Goal: Transaction & Acquisition: Purchase product/service

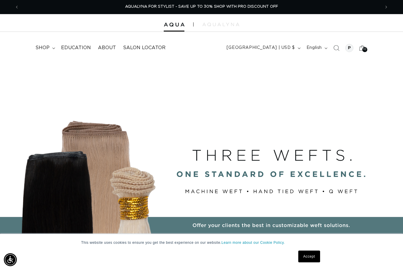
click at [335, 51] on span "Search" at bounding box center [336, 48] width 13 height 13
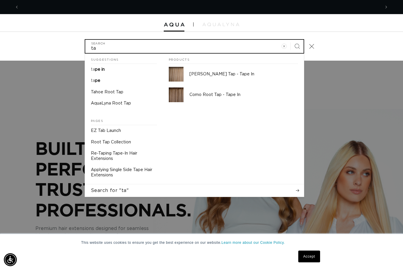
scroll to position [0, 361]
type input "ta"
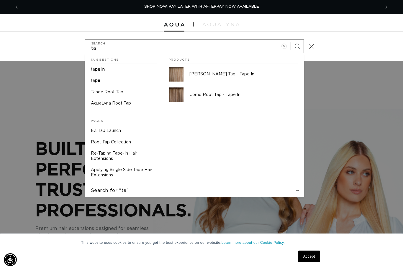
click at [109, 70] on link "ta pe in" at bounding box center [124, 69] width 78 height 11
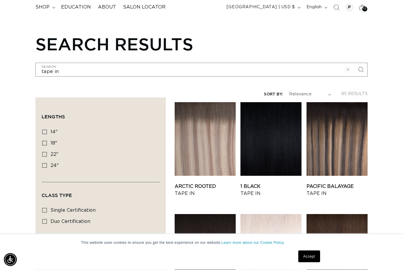
scroll to position [41, 0]
click at [268, 183] on link "1 Black Tape In" at bounding box center [270, 190] width 61 height 14
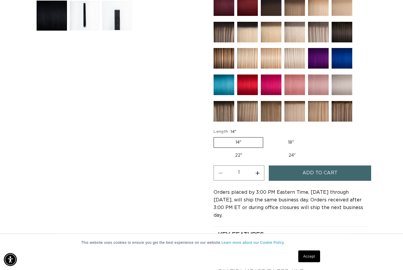
scroll to position [251, 0]
click at [267, 156] on label "24" Variant sold out or unavailable" at bounding box center [292, 156] width 50 height 10
click at [266, 150] on input "24" Variant sold out or unavailable" at bounding box center [266, 149] width 0 height 0
radio input "true"
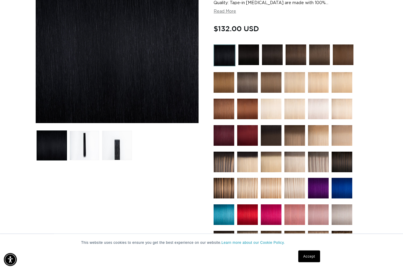
scroll to position [100, 0]
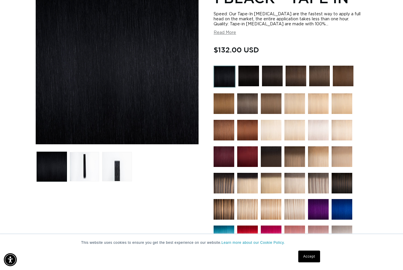
click at [244, 83] on img at bounding box center [248, 76] width 21 height 21
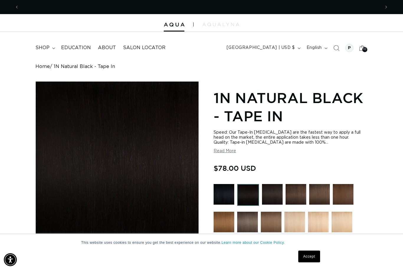
click at [224, 199] on img at bounding box center [223, 194] width 21 height 21
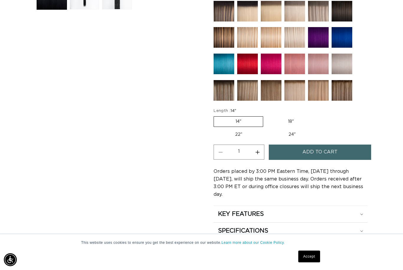
click at [267, 135] on label "24" Variant sold out or unavailable" at bounding box center [292, 135] width 50 height 10
click at [266, 129] on input "24" Variant sold out or unavailable" at bounding box center [266, 129] width 0 height 0
radio input "true"
click at [258, 159] on button "Increase quantity for 1 Black - Tape In" at bounding box center [257, 152] width 13 height 15
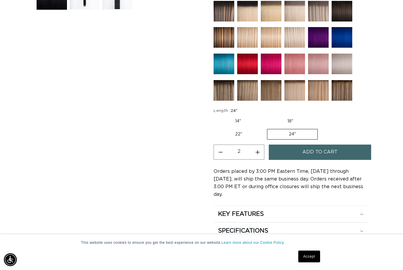
click at [256, 156] on button "Increase quantity for 1 Black - Tape In" at bounding box center [257, 152] width 13 height 15
click at [259, 154] on button "Increase quantity for 1 Black - Tape In" at bounding box center [257, 152] width 13 height 15
click at [258, 154] on button "Increase quantity for 1 Black - Tape In" at bounding box center [257, 152] width 13 height 15
click at [257, 155] on button "Increase quantity for 1 Black - Tape In" at bounding box center [257, 152] width 13 height 15
type input "6"
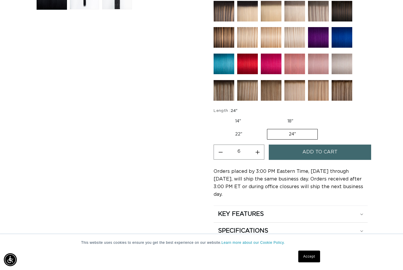
click at [309, 154] on span "Add to cart" at bounding box center [319, 152] width 35 height 15
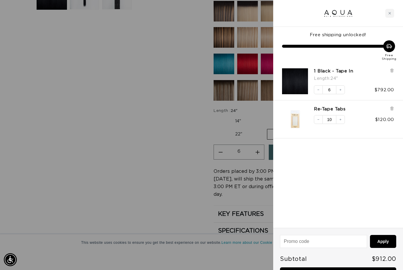
scroll to position [0, 0]
click at [354, 270] on link "Checkout • $912.00" at bounding box center [338, 275] width 116 height 15
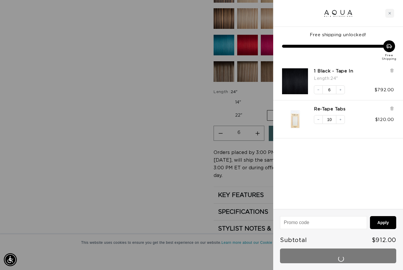
scroll to position [0, 361]
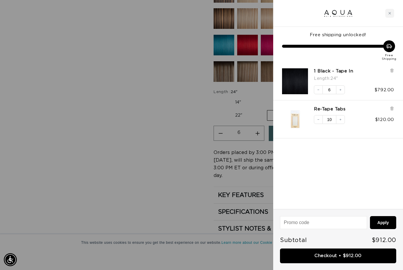
click at [176, 157] on div at bounding box center [201, 135] width 403 height 270
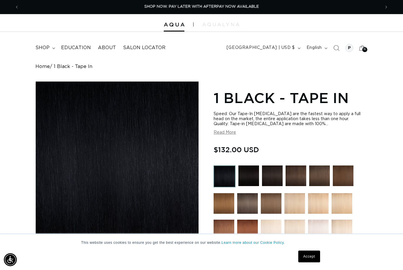
click at [362, 50] on div "16 16" at bounding box center [364, 49] width 5 height 5
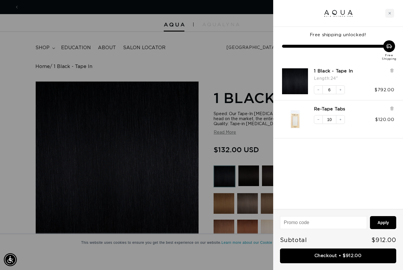
scroll to position [0, 722]
click at [221, 65] on div at bounding box center [201, 135] width 403 height 270
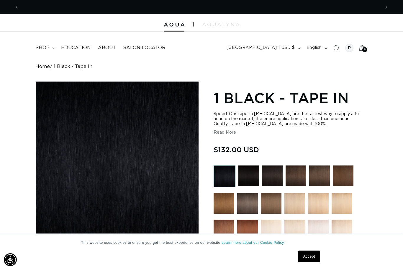
scroll to position [0, 0]
click at [347, 47] on div at bounding box center [349, 48] width 8 height 8
click at [363, 51] on div "16 16" at bounding box center [364, 49] width 5 height 5
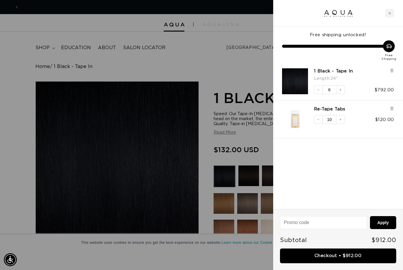
scroll to position [0, 722]
click at [225, 64] on div at bounding box center [201, 135] width 403 height 270
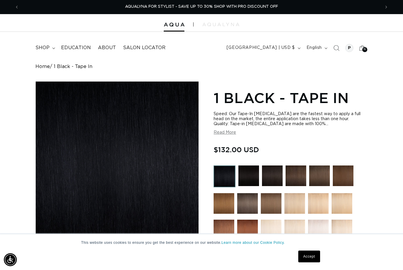
click at [213, 25] on img at bounding box center [220, 25] width 37 height 4
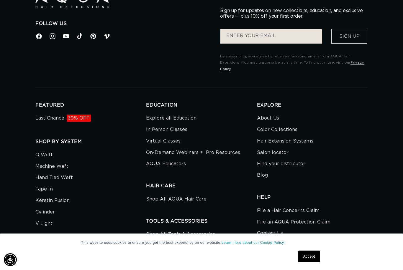
scroll to position [0, 722]
click at [48, 114] on link "Last Chance 30% OFF" at bounding box center [62, 119] width 55 height 10
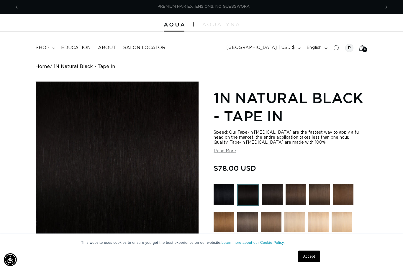
click at [390, 8] on button "Next announcement" at bounding box center [385, 6] width 13 height 11
click at [386, 7] on icon "Next announcement" at bounding box center [386, 7] width 2 height 6
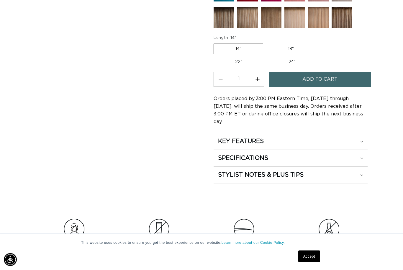
scroll to position [374, 0]
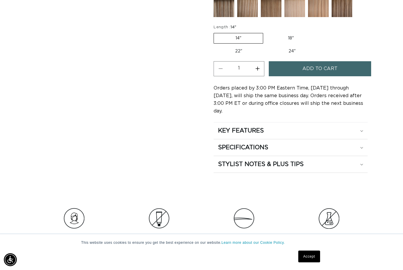
click at [304, 263] on link "Accept" at bounding box center [309, 257] width 22 height 12
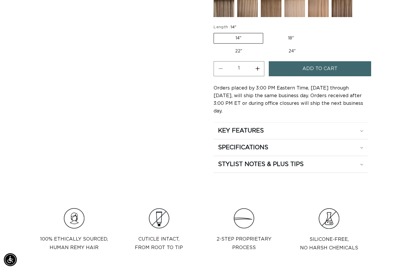
click at [263, 46] on label "22" Variant sold out or unavailable" at bounding box center [238, 51] width 50 height 10
click at [318, 32] on input "22" Variant sold out or unavailable" at bounding box center [318, 32] width 0 height 0
radio input "true"
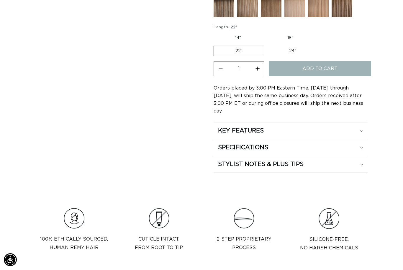
click at [264, 46] on label "22" Variant sold out or unavailable" at bounding box center [238, 51] width 51 height 11
click at [318, 32] on input "22" Variant sold out or unavailable" at bounding box center [317, 32] width 0 height 0
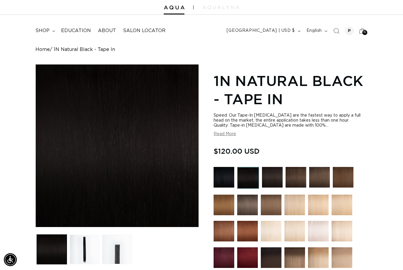
scroll to position [69, 0]
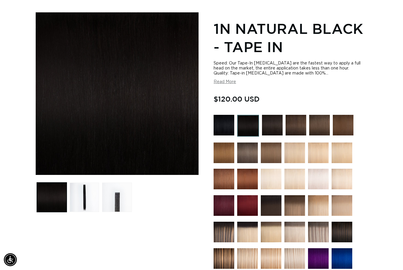
click at [221, 122] on img at bounding box center [223, 125] width 21 height 21
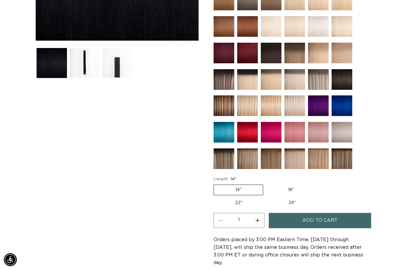
scroll to position [0, 722]
click at [267, 204] on label "24" Variant sold out or unavailable" at bounding box center [292, 203] width 50 height 10
click at [266, 197] on input "24" Variant sold out or unavailable" at bounding box center [266, 197] width 0 height 0
radio input "true"
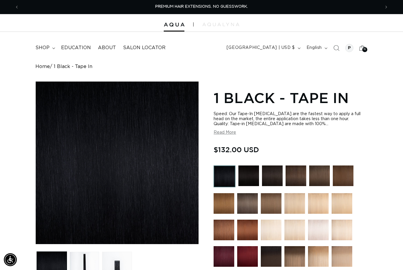
click at [44, 51] on summary "shop" at bounding box center [45, 47] width 26 height 13
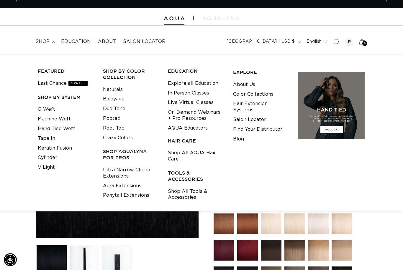
scroll to position [0, 361]
click at [262, 45] on button "[GEOGRAPHIC_DATA] | USD $" at bounding box center [263, 41] width 80 height 11
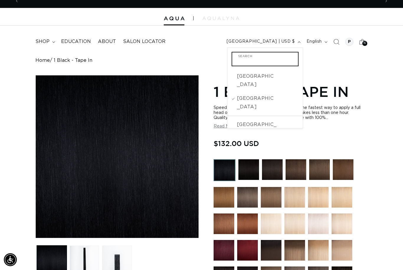
scroll to position [0, 722]
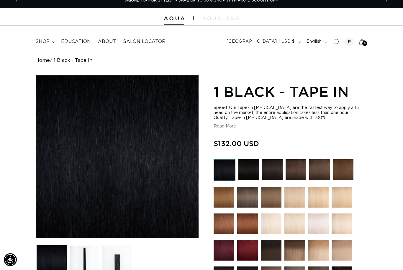
click at [312, 42] on span "English" at bounding box center [313, 42] width 15 height 6
click at [291, 72] on span "Español" at bounding box center [302, 69] width 44 height 9
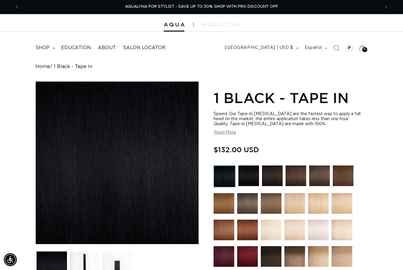
click at [322, 47] on button "Español" at bounding box center [315, 47] width 29 height 11
click at [289, 78] on span "Español" at bounding box center [302, 76] width 44 height 9
click at [337, 48] on icon "Búsqueda" at bounding box center [336, 48] width 6 height 6
click at [362, 49] on div "16 16" at bounding box center [364, 49] width 5 height 5
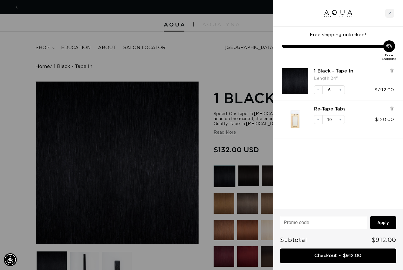
scroll to position [0, 361]
click at [225, 71] on div at bounding box center [201, 135] width 403 height 270
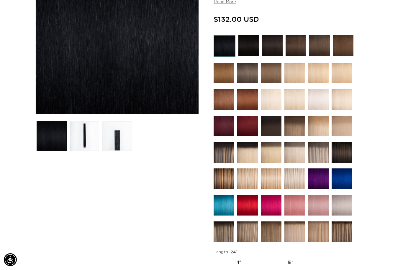
scroll to position [0, 722]
click at [225, 180] on img at bounding box center [223, 179] width 21 height 21
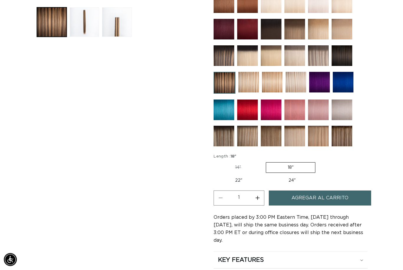
scroll to position [245, 0]
click at [267, 184] on label "24" Variante agotada o no disponible" at bounding box center [292, 181] width 50 height 10
click at [266, 175] on input "24" Variante agotada o no disponible" at bounding box center [266, 174] width 0 height 0
radio input "true"
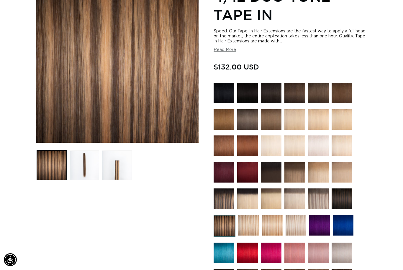
scroll to position [0, 722]
click at [251, 230] on img at bounding box center [248, 225] width 21 height 21
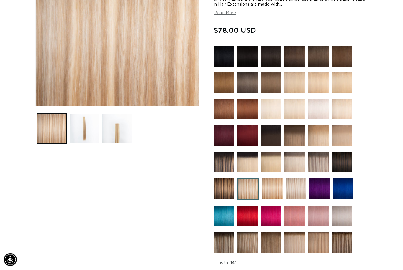
scroll to position [138, 0]
click at [271, 194] on img at bounding box center [272, 188] width 21 height 21
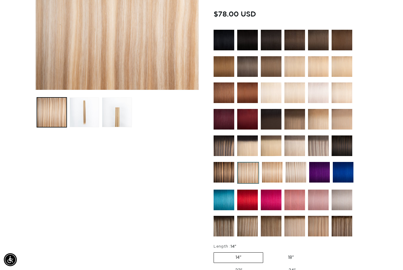
scroll to position [0, 361]
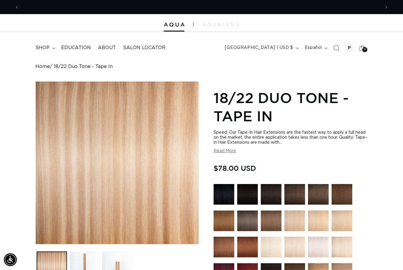
scroll to position [0, 722]
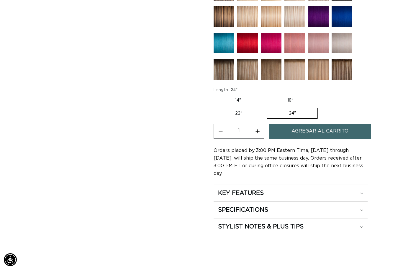
scroll to position [0, 361]
click at [325, 131] on span "Agregar al carrito" at bounding box center [319, 131] width 57 height 15
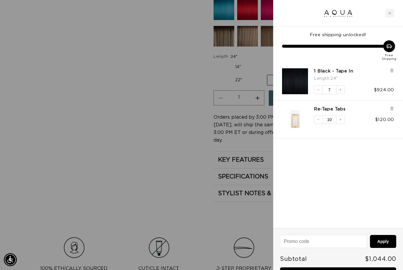
scroll to position [0, 0]
click at [331, 270] on link "Checkout • $1,044.00" at bounding box center [338, 275] width 116 height 15
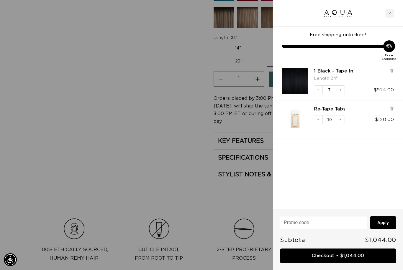
scroll to position [0, 361]
click at [314, 88] on button "Decrease quantity" at bounding box center [318, 89] width 9 height 9
click at [337, 256] on link "Checkout • $912.00" at bounding box center [338, 256] width 116 height 15
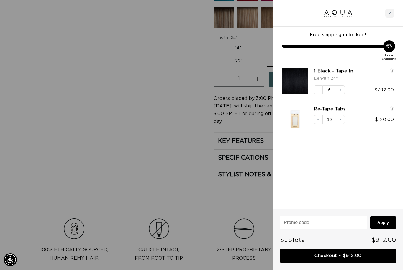
click at [314, 118] on button "Decrease quantity" at bounding box center [318, 119] width 9 height 9
click at [318, 116] on button "Decrease quantity" at bounding box center [318, 119] width 9 height 9
click at [319, 117] on button "Decrease quantity" at bounding box center [318, 119] width 9 height 9
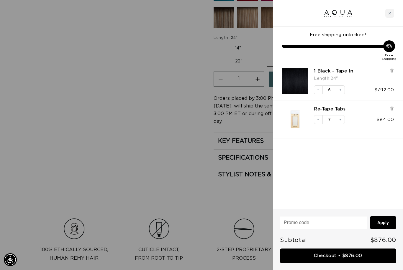
click at [308, 137] on div "Re-Tape Tabs Decrease quantity 7 Increase quantity $84.00" at bounding box center [338, 120] width 130 height 38
click at [307, 123] on img "Re-Tape Tabs" at bounding box center [295, 119] width 26 height 26
click at [218, 205] on div at bounding box center [201, 135] width 403 height 270
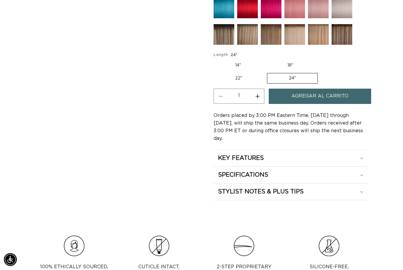
scroll to position [328, 0]
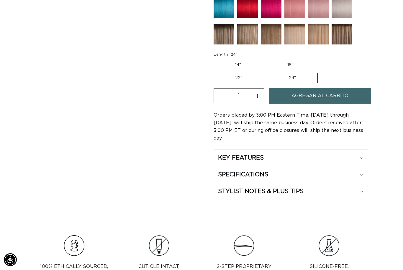
click at [338, 97] on span "Agregar al carrito" at bounding box center [319, 95] width 57 height 15
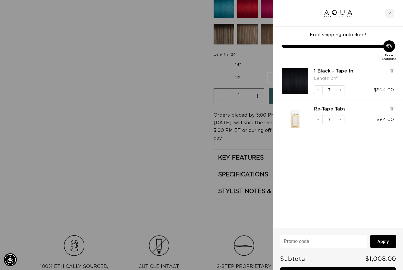
scroll to position [0, 361]
click at [314, 91] on button "Decrease quantity" at bounding box center [318, 89] width 9 height 9
click at [318, 118] on icon "Decrease quantity" at bounding box center [318, 120] width 4 height 4
click at [338, 117] on button "Increase quantity" at bounding box center [340, 119] width 9 height 9
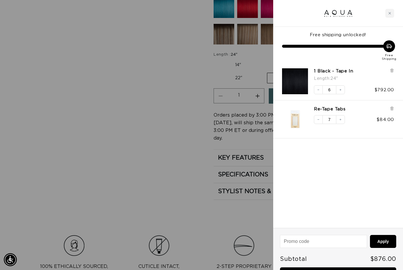
click at [314, 121] on button "Decrease quantity" at bounding box center [318, 119] width 9 height 9
click at [352, 270] on link "Checkout • $864.00" at bounding box center [338, 275] width 116 height 15
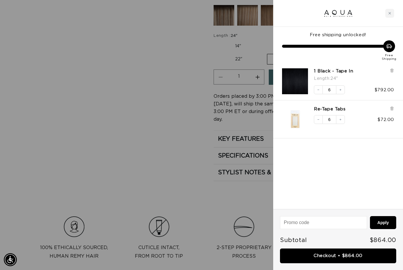
scroll to position [0, 361]
click at [317, 150] on div "Free shipping unlocked! Free Shipping 1 Black - Tape In Length : 24" Decrease q…" at bounding box center [338, 118] width 130 height 182
click at [327, 255] on link "Checkout • $864.00" at bounding box center [338, 256] width 116 height 15
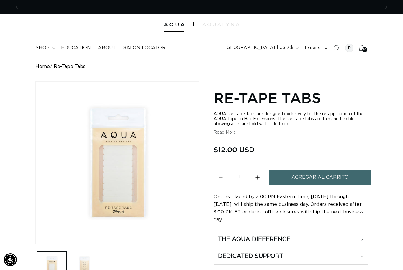
scroll to position [0, 361]
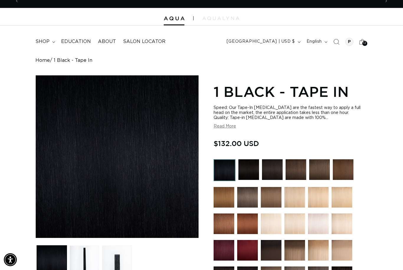
scroll to position [0, 361]
click at [364, 43] on span "12" at bounding box center [364, 43] width 3 height 5
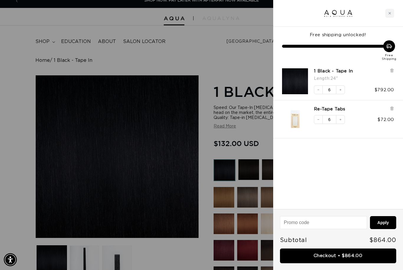
click at [204, 57] on div at bounding box center [201, 135] width 403 height 270
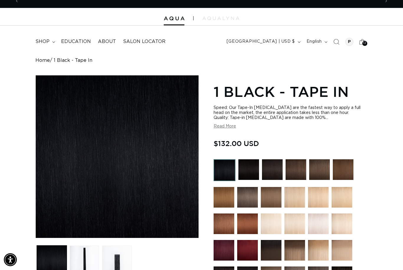
scroll to position [0, 722]
click at [344, 44] on div at bounding box center [348, 41] width 11 height 11
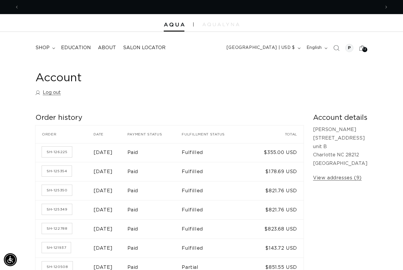
scroll to position [0, 361]
click at [317, 179] on link "View addresses (9)" at bounding box center [337, 178] width 49 height 9
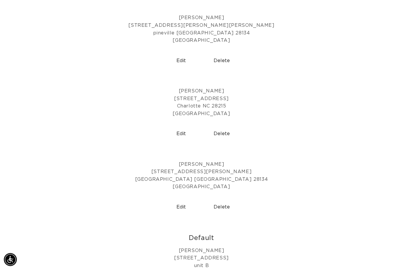
scroll to position [205, 0]
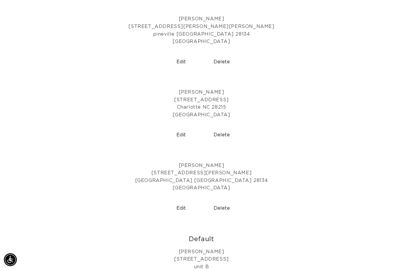
click at [228, 132] on button "Delete" at bounding box center [222, 135] width 36 height 15
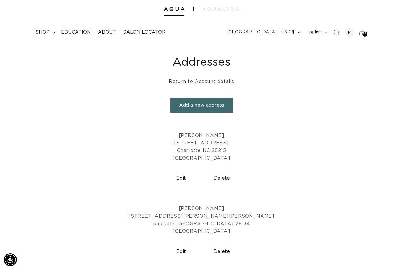
scroll to position [0, 361]
click at [225, 177] on button "Delete" at bounding box center [222, 178] width 36 height 15
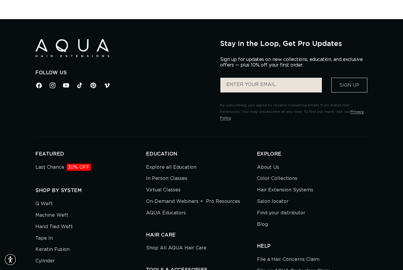
scroll to position [583, 0]
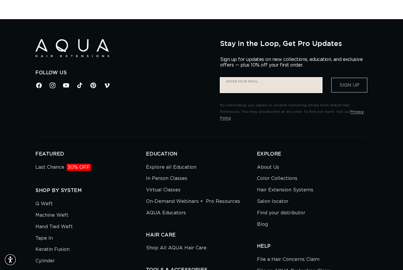
click at [279, 80] on input "Enter your email" at bounding box center [270, 85] width 101 height 15
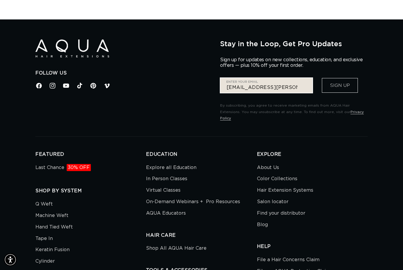
scroll to position [0, 361]
type input "[EMAIL_ADDRESS][PERSON_NAME][DOMAIN_NAME]"
click at [339, 83] on button "Sign Up" at bounding box center [340, 85] width 36 height 15
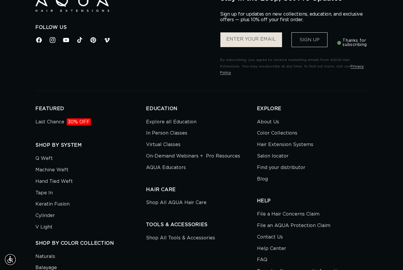
scroll to position [629, 0]
click at [48, 187] on link "Tape In" at bounding box center [43, 192] width 17 height 11
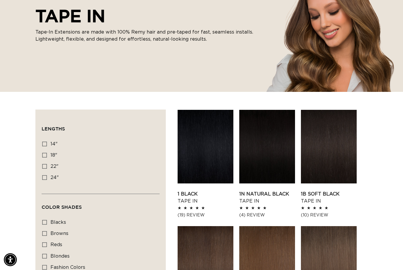
scroll to position [0, 361]
click at [47, 175] on icon at bounding box center [44, 177] width 5 height 5
click at [47, 175] on input "24" 24" (27 products)" at bounding box center [44, 177] width 5 height 5
checkbox input "true"
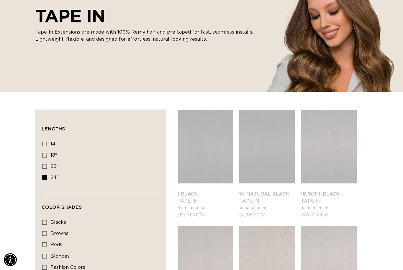
click at [47, 168] on label "22" 22" (37 products)" at bounding box center [98, 166] width 113 height 11
click at [47, 168] on input "22" 22" (37 products)" at bounding box center [44, 166] width 5 height 5
checkbox input "true"
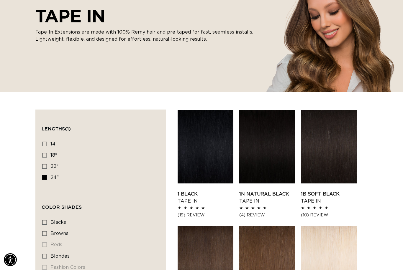
click at [48, 180] on label "24" 24" (27 products)" at bounding box center [98, 177] width 113 height 11
click at [47, 180] on input "24" 24" (27 products)" at bounding box center [44, 177] width 5 height 5
checkbox input "false"
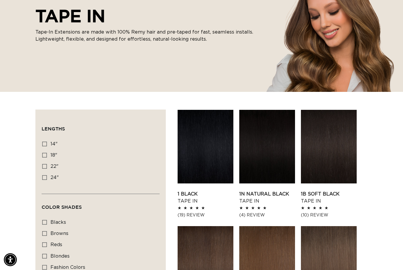
click at [42, 166] on input "22" 22" (37 products)" at bounding box center [44, 166] width 5 height 5
checkbox input "true"
click at [202, 191] on link "1 Black Tape In" at bounding box center [205, 198] width 56 height 14
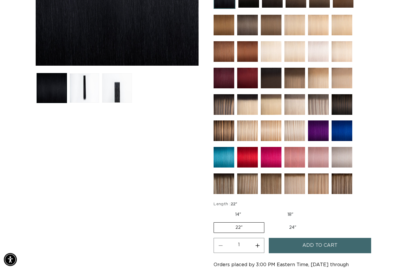
scroll to position [179, 0]
click at [267, 231] on label "24" Variant sold out or unavailable" at bounding box center [292, 228] width 50 height 10
click at [267, 222] on input "24" Variant sold out or unavailable" at bounding box center [267, 221] width 0 height 0
radio input "true"
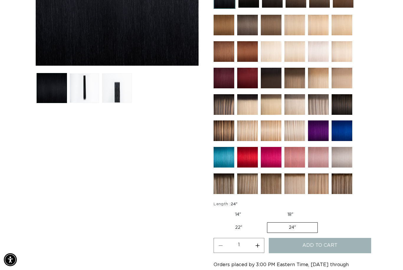
scroll to position [0, 722]
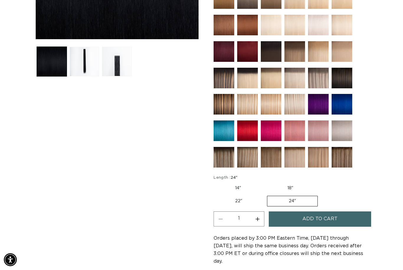
scroll to position [0, 722]
click at [306, 221] on span "Add to cart" at bounding box center [319, 219] width 35 height 15
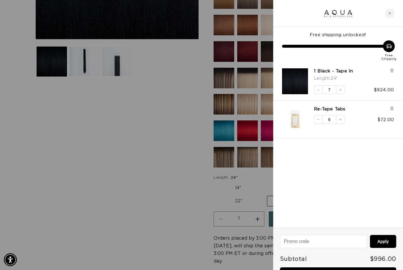
click at [315, 89] on button "Decrease quantity" at bounding box center [318, 89] width 9 height 9
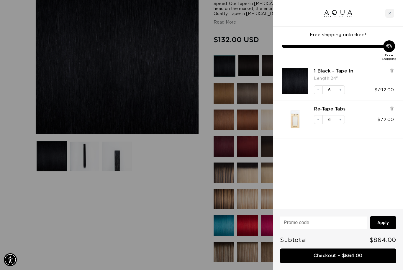
scroll to position [0, 361]
click at [336, 160] on div "Free shipping unlocked! Free Shipping 1 Black - Tape In Length : 24" Decrease q…" at bounding box center [338, 118] width 130 height 182
click at [209, 168] on div at bounding box center [201, 135] width 403 height 270
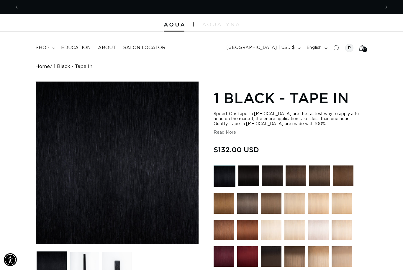
scroll to position [0, 0]
click at [44, 44] on summary "shop" at bounding box center [45, 47] width 26 height 13
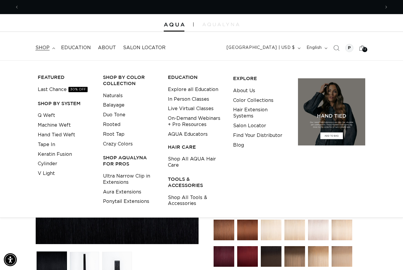
scroll to position [0, 361]
click at [99, 45] on span "About" at bounding box center [107, 48] width 18 height 6
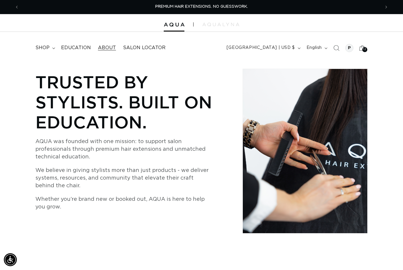
click at [124, 46] on span "Salon Locator" at bounding box center [144, 48] width 42 height 6
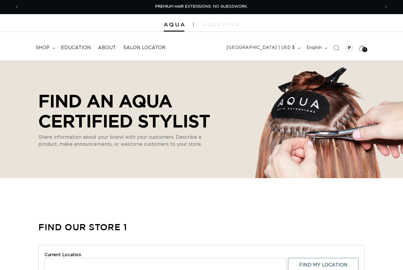
select select "m"
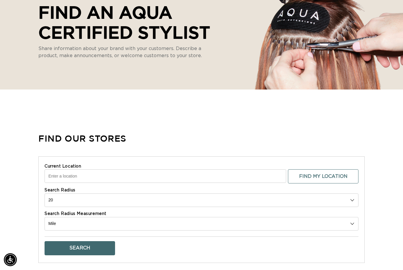
scroll to position [89, 0]
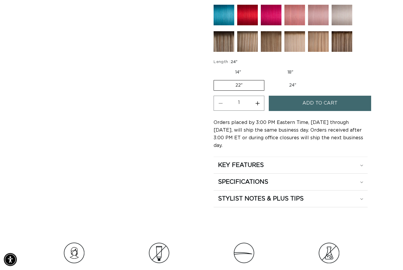
scroll to position [321, 0]
click at [330, 104] on span "Add to cart" at bounding box center [319, 103] width 35 height 15
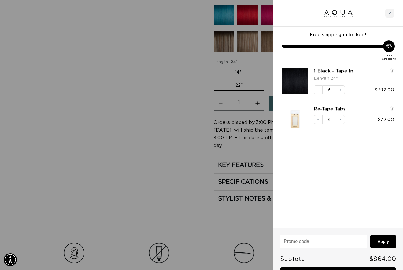
scroll to position [0, 0]
click at [318, 91] on button "Decrease quantity" at bounding box center [318, 89] width 9 height 9
click at [343, 270] on link "Checkout • $864.00" at bounding box center [338, 275] width 116 height 15
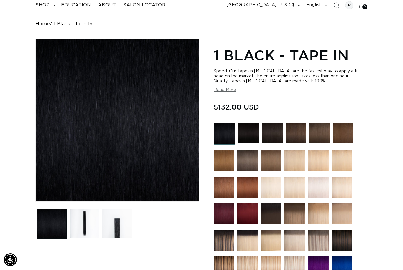
scroll to position [0, 722]
click at [218, 134] on img at bounding box center [224, 134] width 22 height 22
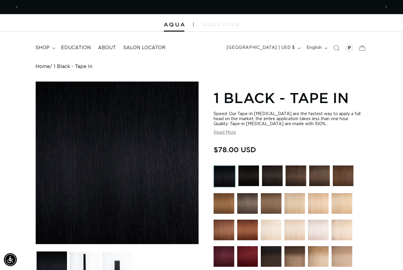
scroll to position [0, 722]
